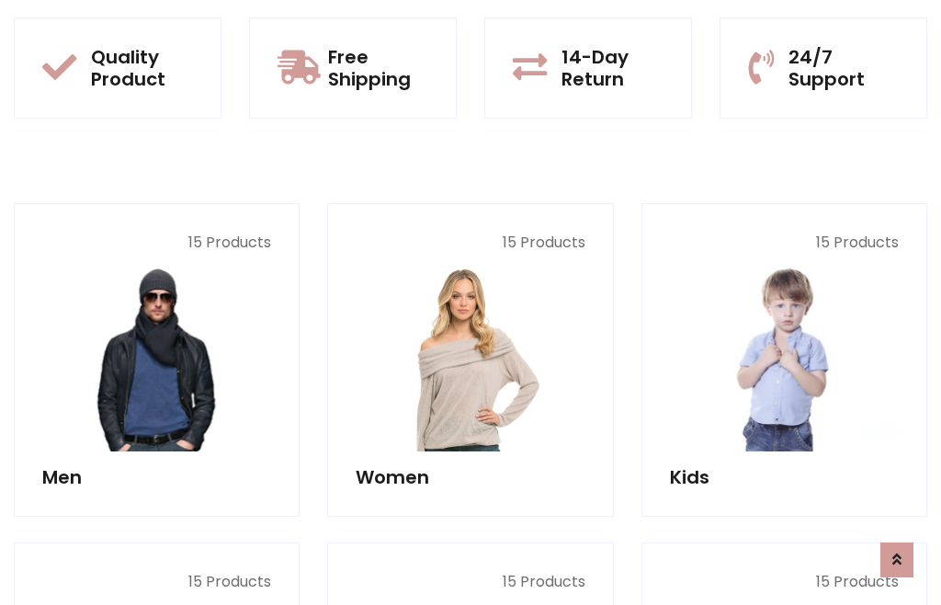
scroll to position [94, 0]
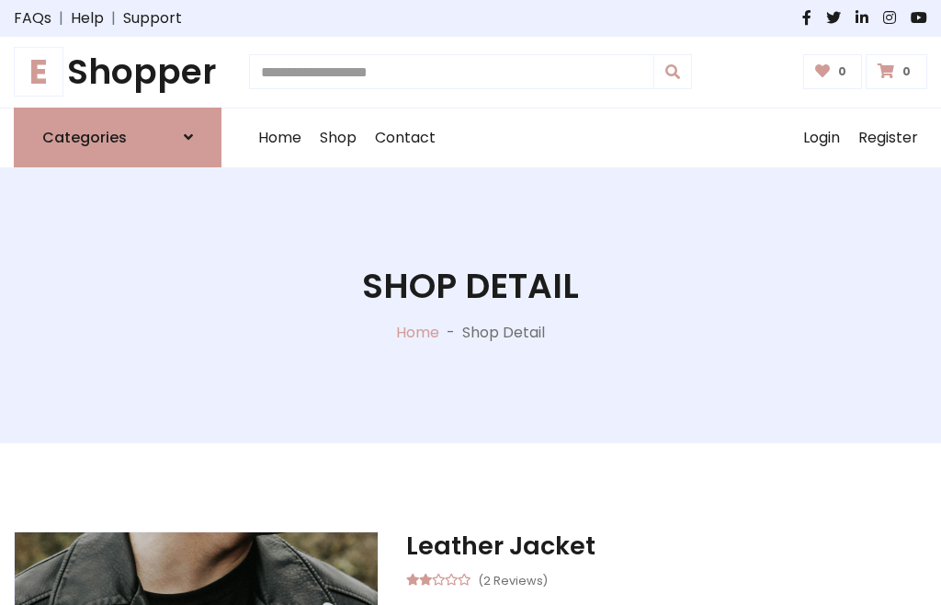
click at [118, 72] on h1 "E Shopper" at bounding box center [118, 71] width 208 height 41
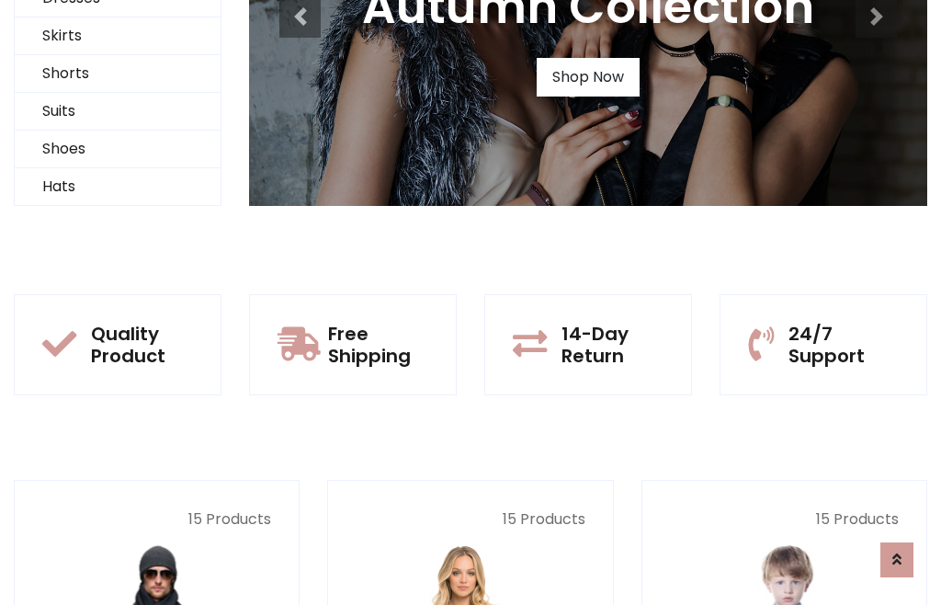
scroll to position [177, 0]
